Goal: Find contact information: Find contact information

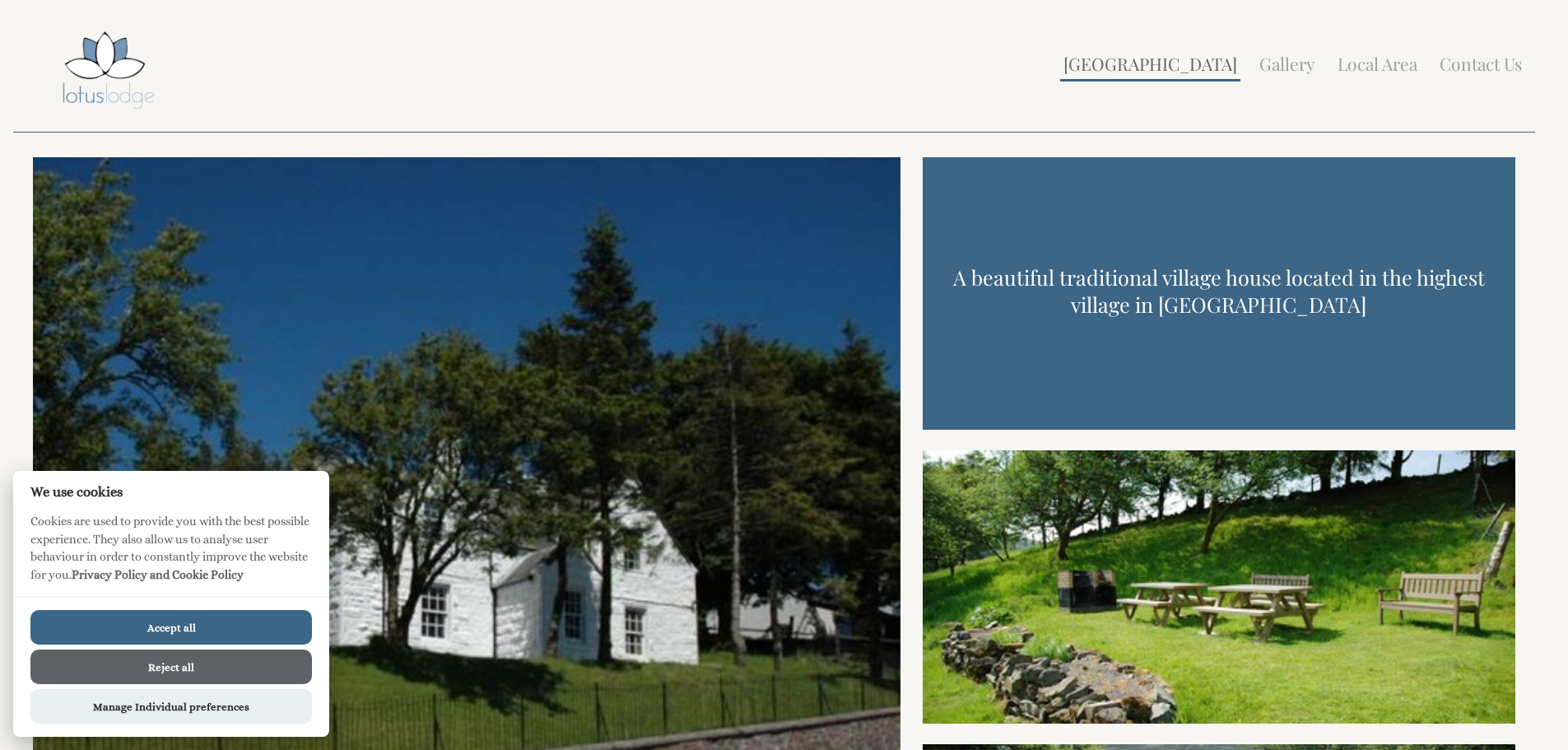
click at [1218, 60] on link "[GEOGRAPHIC_DATA]" at bounding box center [1150, 62] width 174 height 23
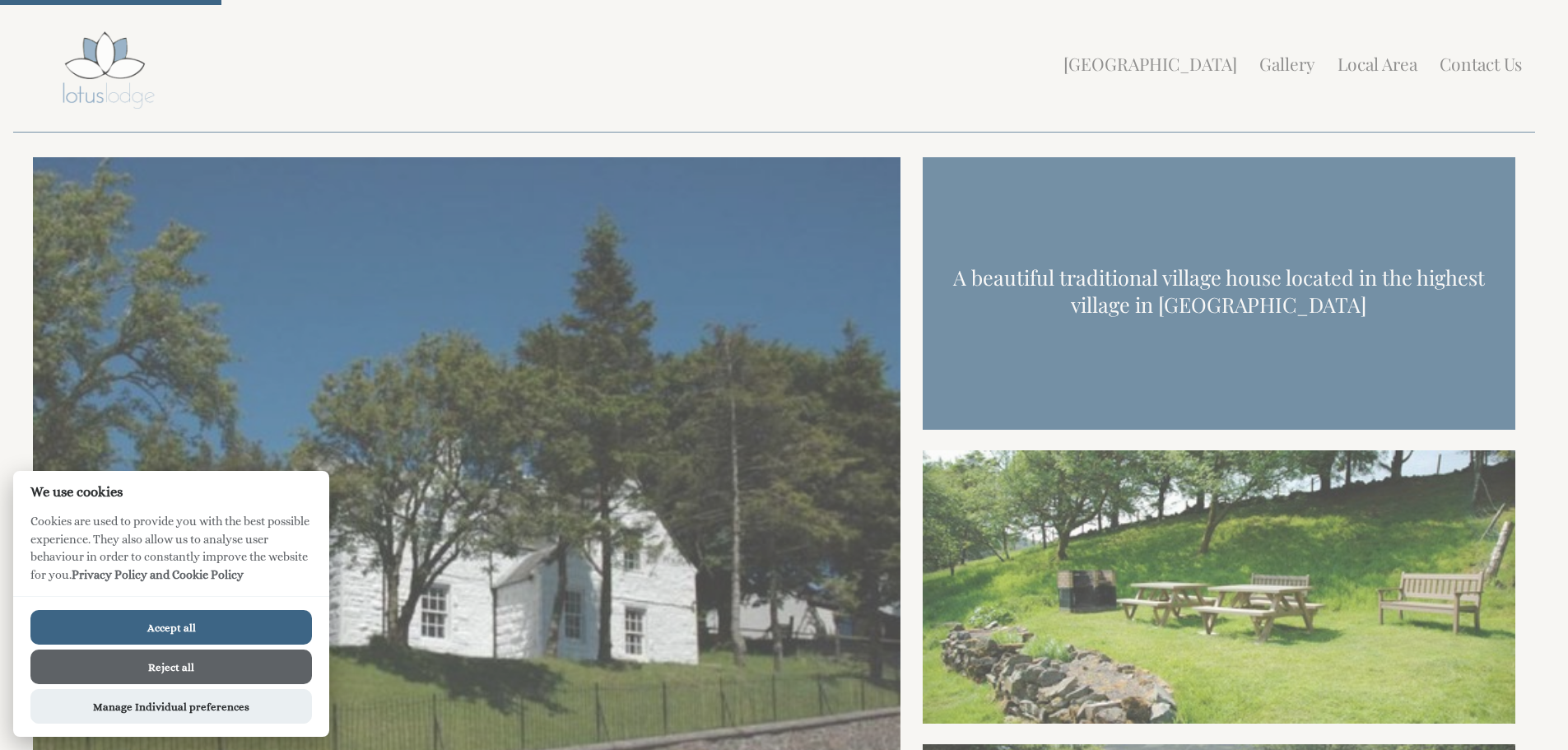
click at [198, 671] on button "Reject all" at bounding box center [171, 666] width 281 height 35
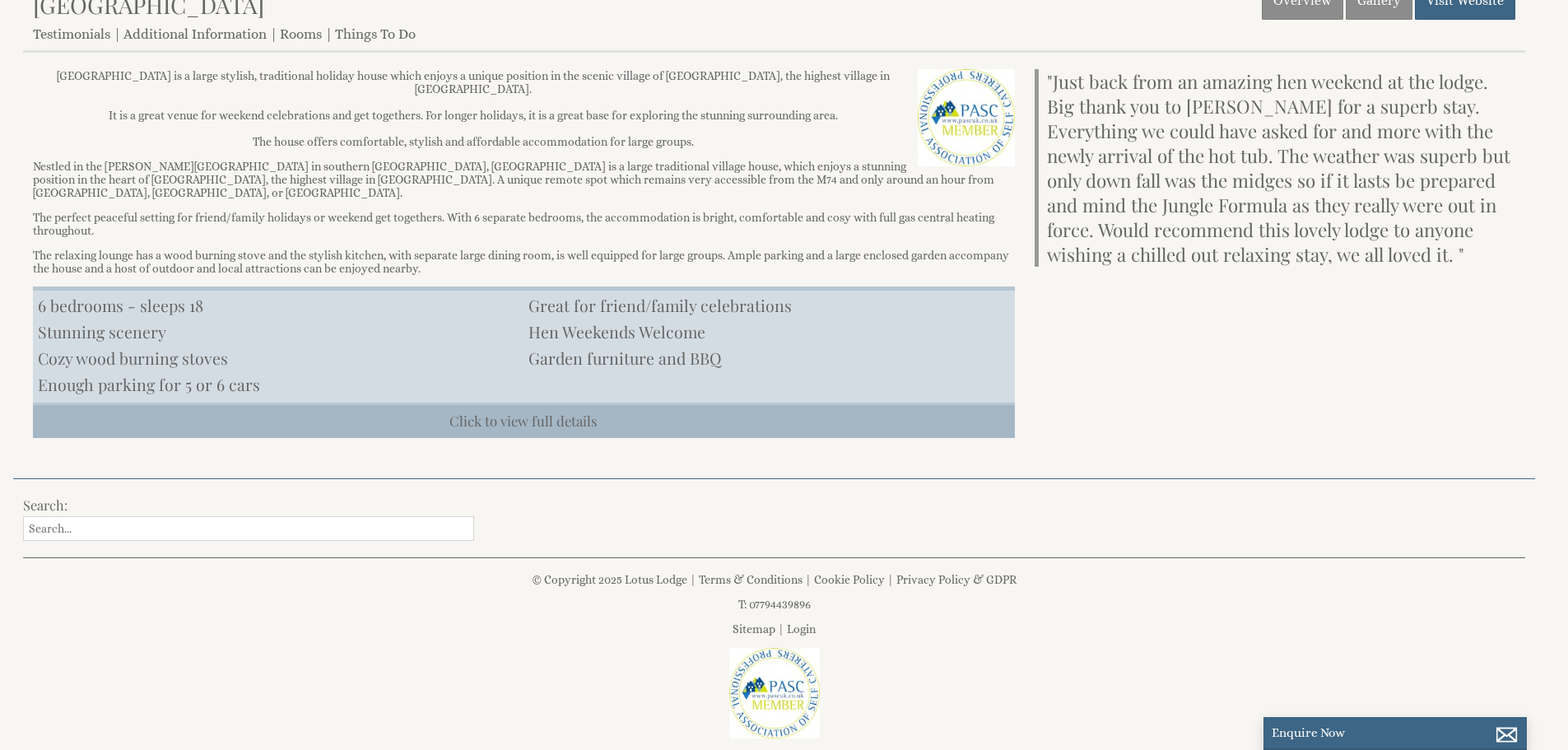
scroll to position [411, 0]
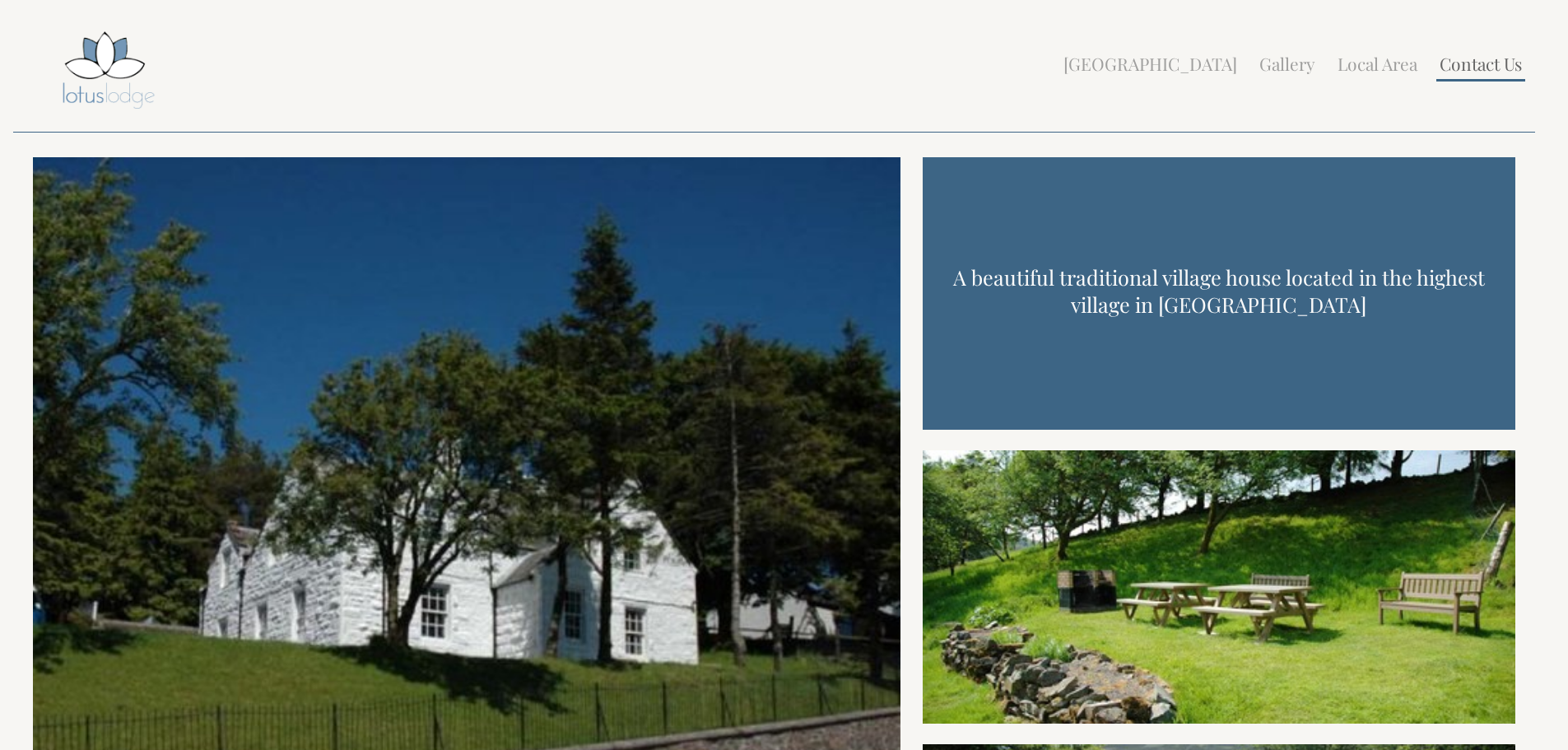
click at [1475, 71] on link "Contact Us" at bounding box center [1479, 62] width 82 height 23
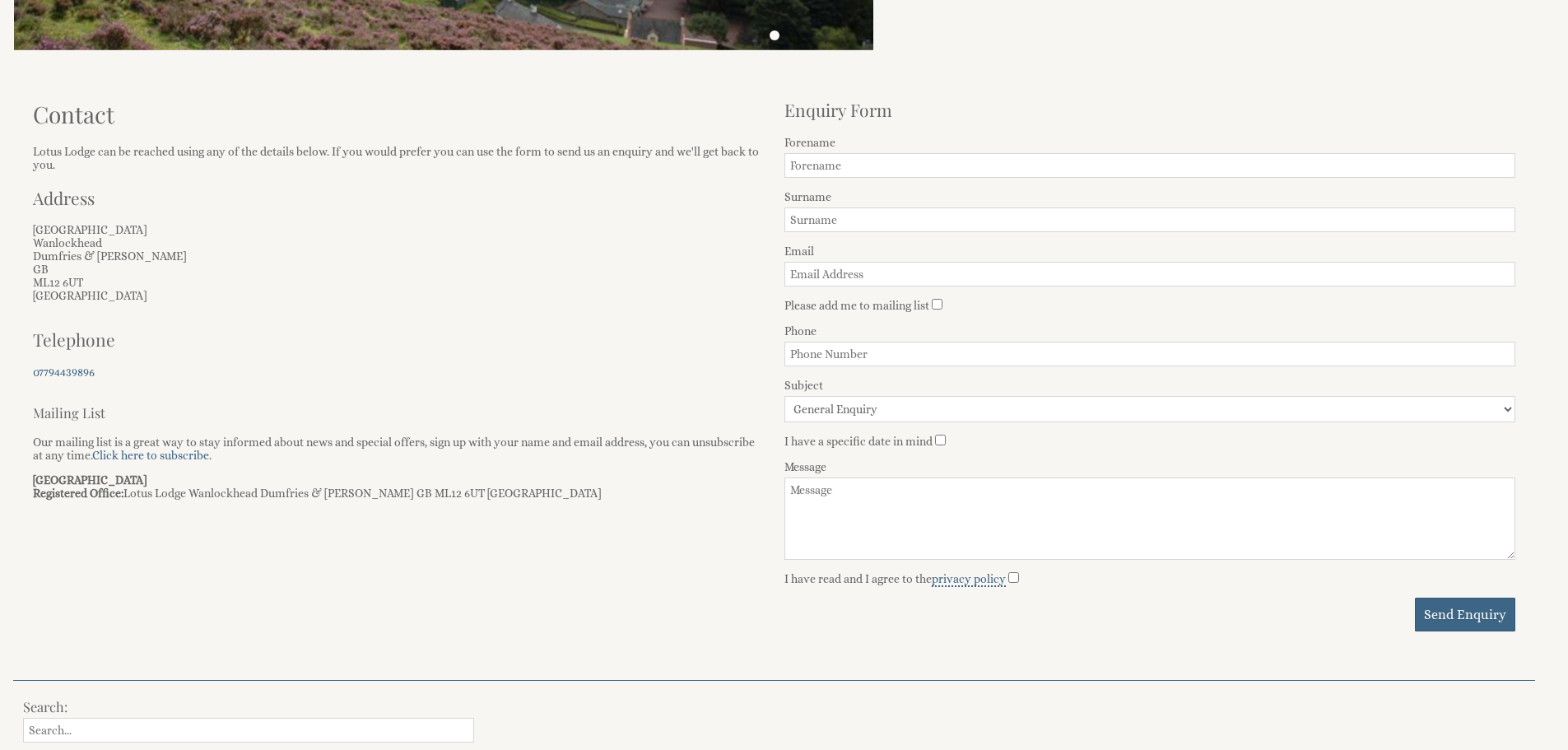
scroll to position [411, 0]
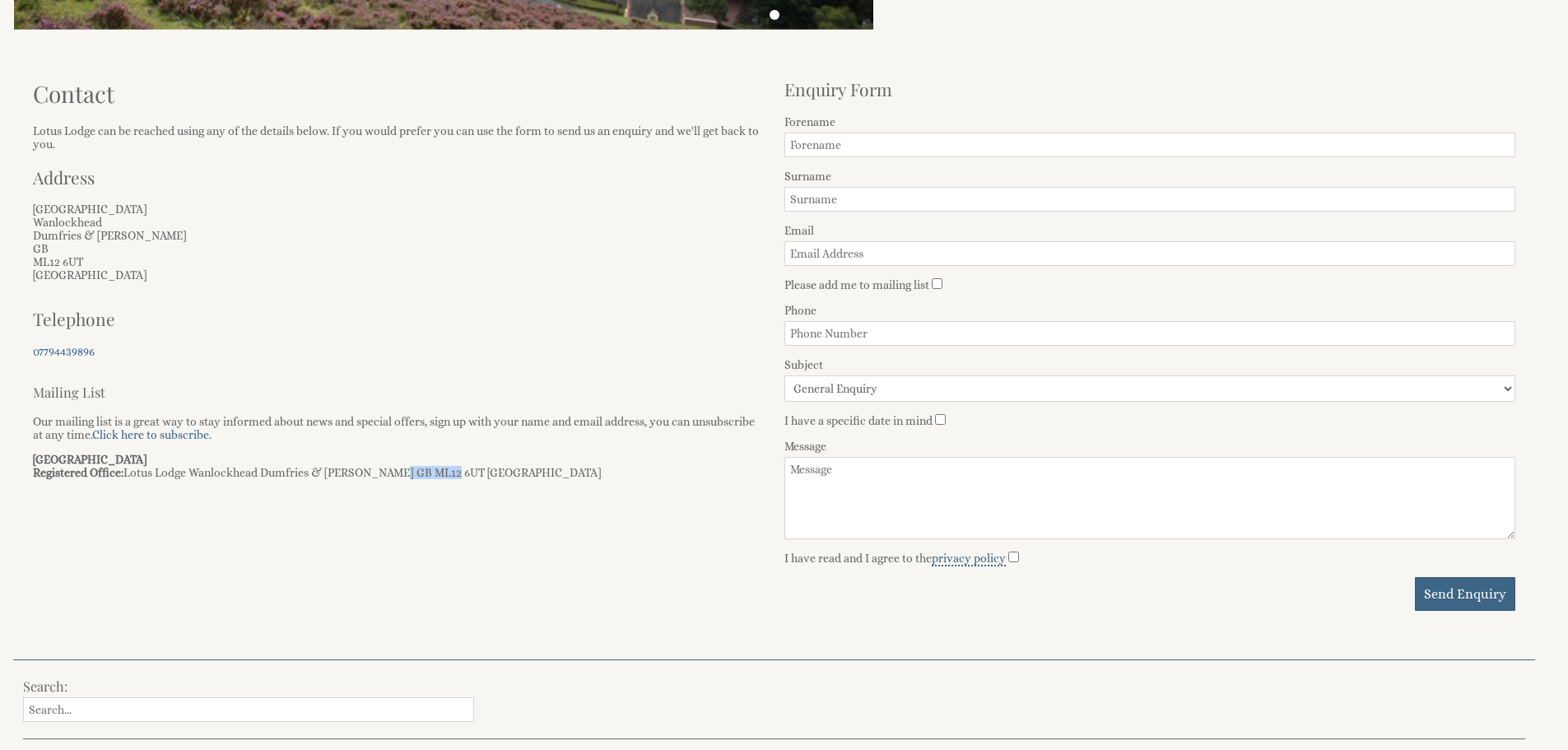
drag, startPoint x: 446, startPoint y: 473, endPoint x: 393, endPoint y: 473, distance: 53.0
click at [393, 473] on p "Lotus Lodge Registered Office: Lotus Lodge Wanlockhead Dumfries & Galloway GB M…" at bounding box center [399, 465] width 731 height 26
copy p "ML12 6UT"
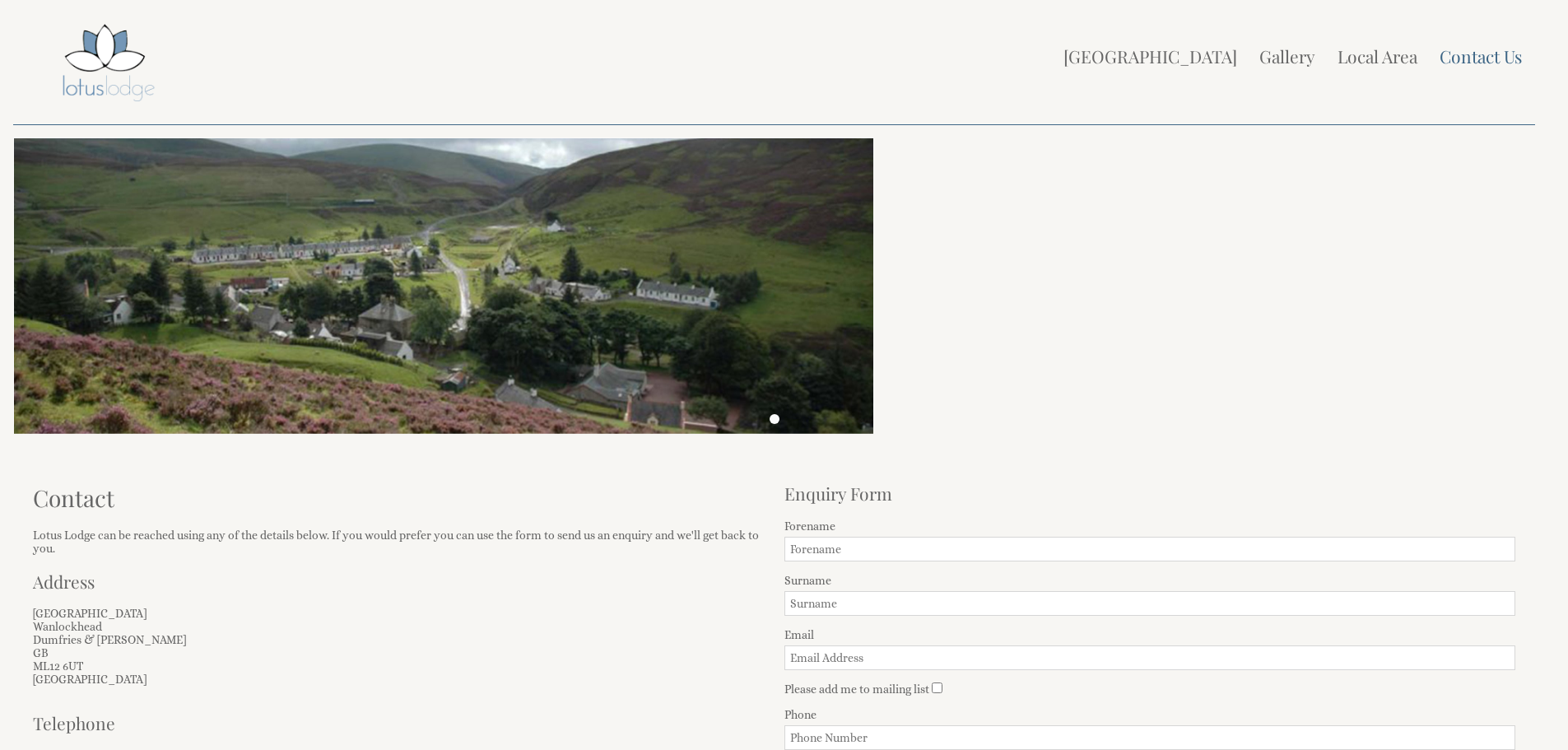
scroll to position [0, 0]
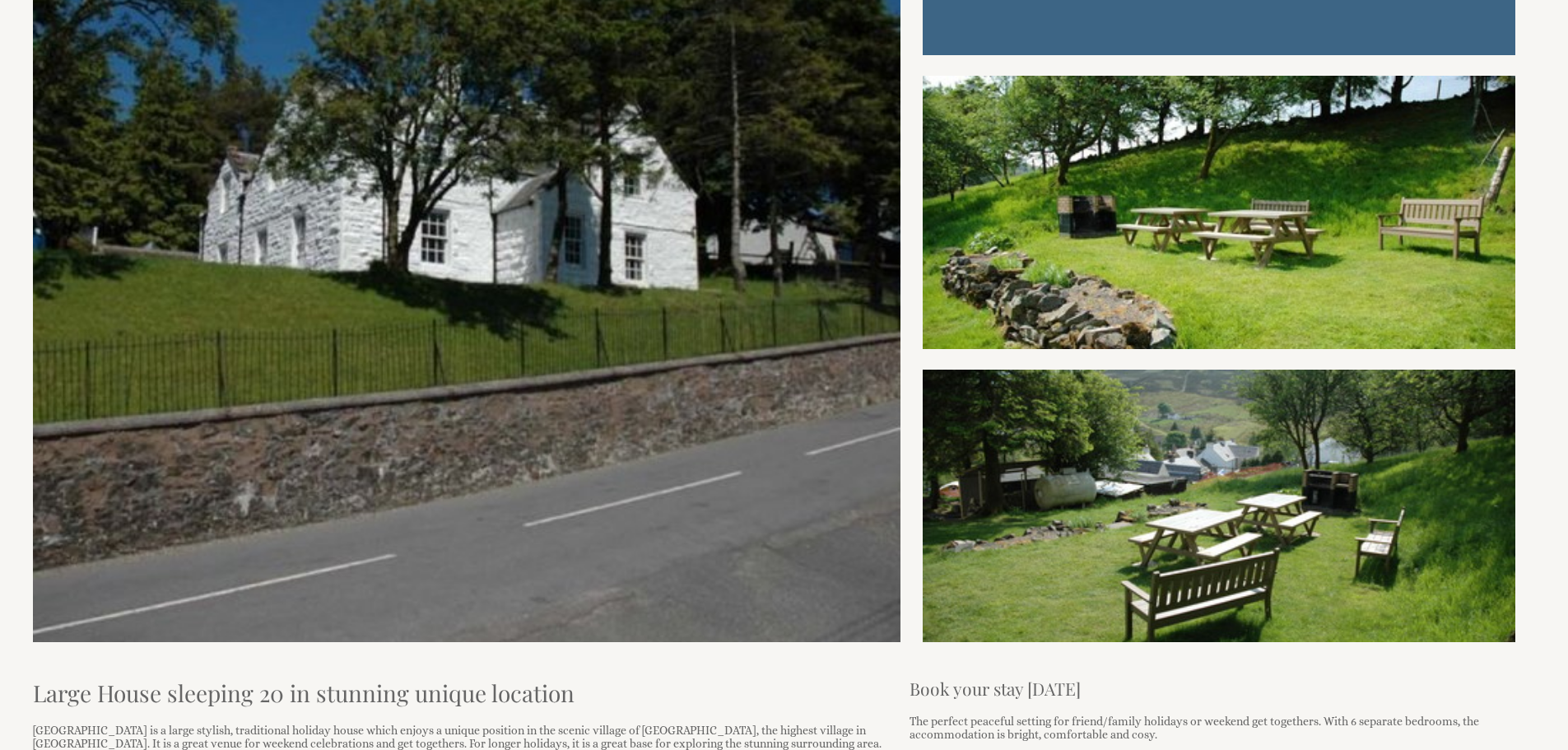
scroll to position [576, 0]
